Goal: Check status: Check status

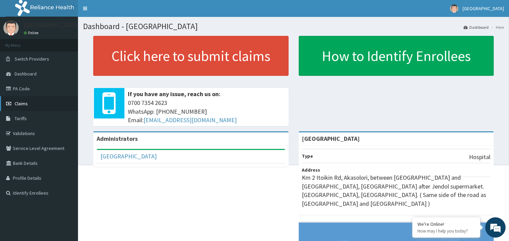
click at [38, 105] on link "Claims" at bounding box center [39, 103] width 78 height 15
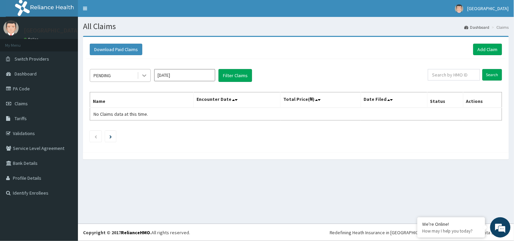
click at [148, 76] on div at bounding box center [144, 75] width 12 height 12
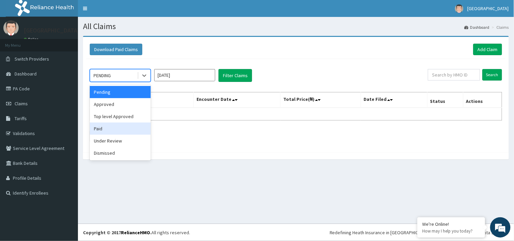
click at [127, 127] on div "Paid" at bounding box center [120, 129] width 61 height 12
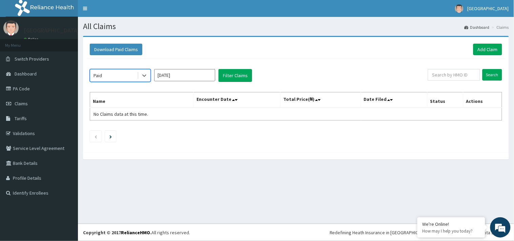
click at [190, 76] on input "[DATE]" at bounding box center [184, 75] width 61 height 12
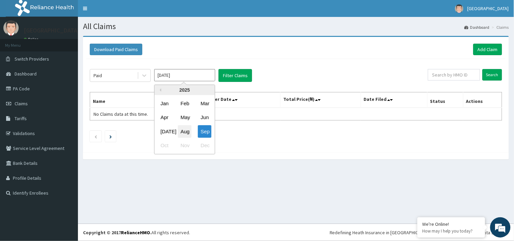
click at [189, 129] on div "Aug" at bounding box center [185, 131] width 14 height 13
type input "[DATE]"
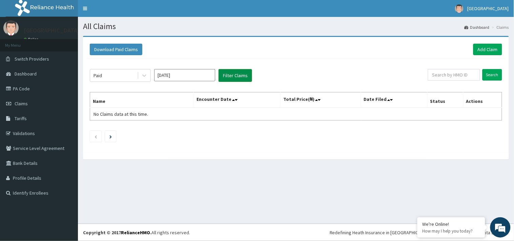
click at [238, 78] on button "Filter Claims" at bounding box center [236, 75] width 34 height 13
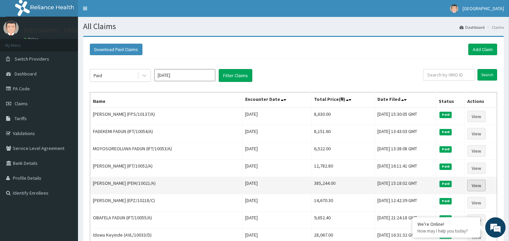
click at [471, 185] on link "View" at bounding box center [476, 186] width 18 height 12
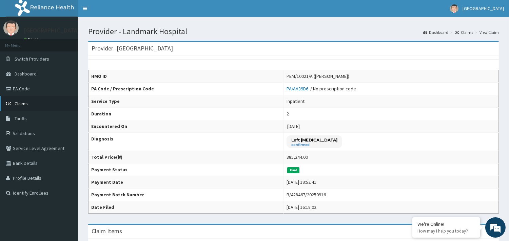
click at [32, 99] on link "Claims" at bounding box center [39, 103] width 78 height 15
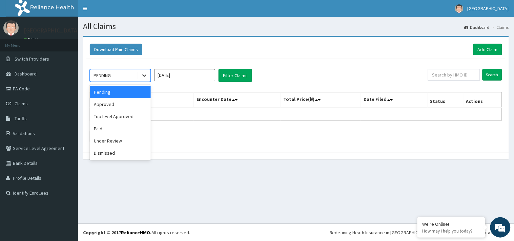
click at [144, 76] on icon at bounding box center [144, 76] width 4 height 2
click at [131, 102] on div "Approved" at bounding box center [120, 104] width 61 height 12
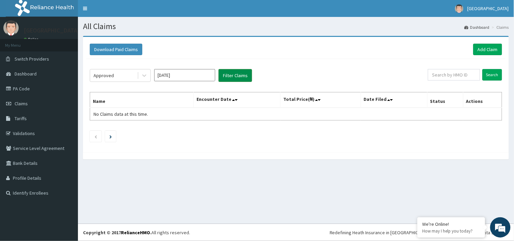
click at [231, 80] on button "Filter Claims" at bounding box center [236, 75] width 34 height 13
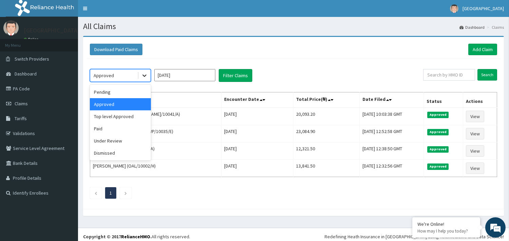
click at [150, 76] on div at bounding box center [144, 75] width 12 height 12
click at [127, 116] on div "Top level Approved" at bounding box center [120, 116] width 61 height 12
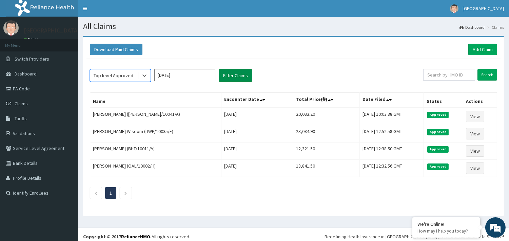
click at [222, 80] on button "Filter Claims" at bounding box center [236, 75] width 34 height 13
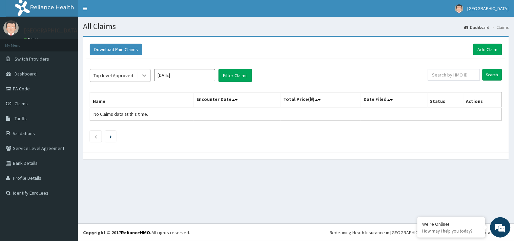
click at [145, 76] on icon at bounding box center [144, 76] width 4 height 2
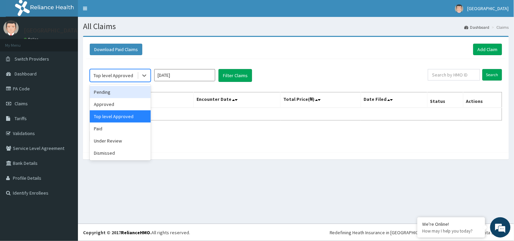
click at [130, 95] on div "Pending" at bounding box center [120, 92] width 61 height 12
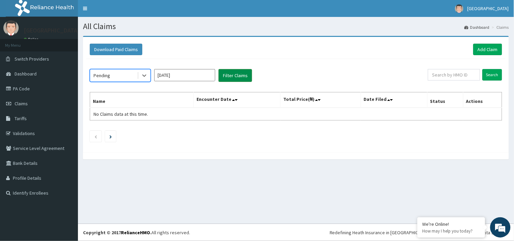
click at [228, 78] on button "Filter Claims" at bounding box center [236, 75] width 34 height 13
click at [146, 78] on icon at bounding box center [144, 75] width 7 height 7
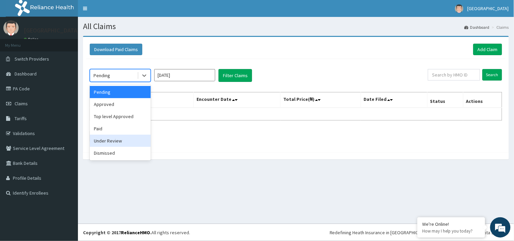
click at [123, 143] on div "Under Review" at bounding box center [120, 141] width 61 height 12
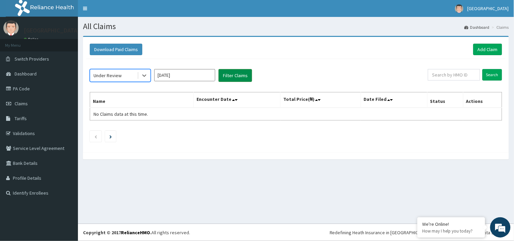
click at [226, 76] on button "Filter Claims" at bounding box center [236, 75] width 34 height 13
